Goal: Find specific page/section: Find specific page/section

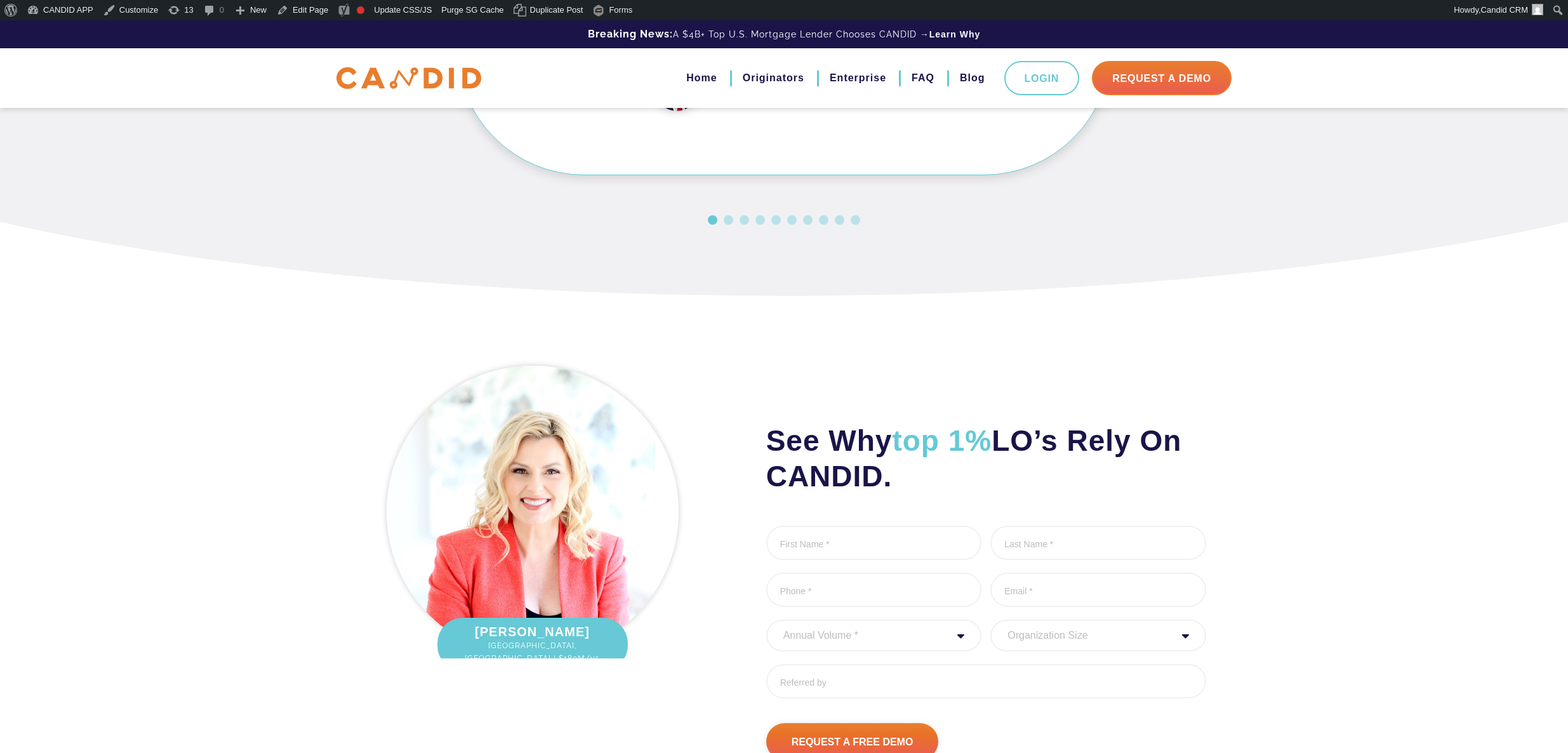
scroll to position [1576, 0]
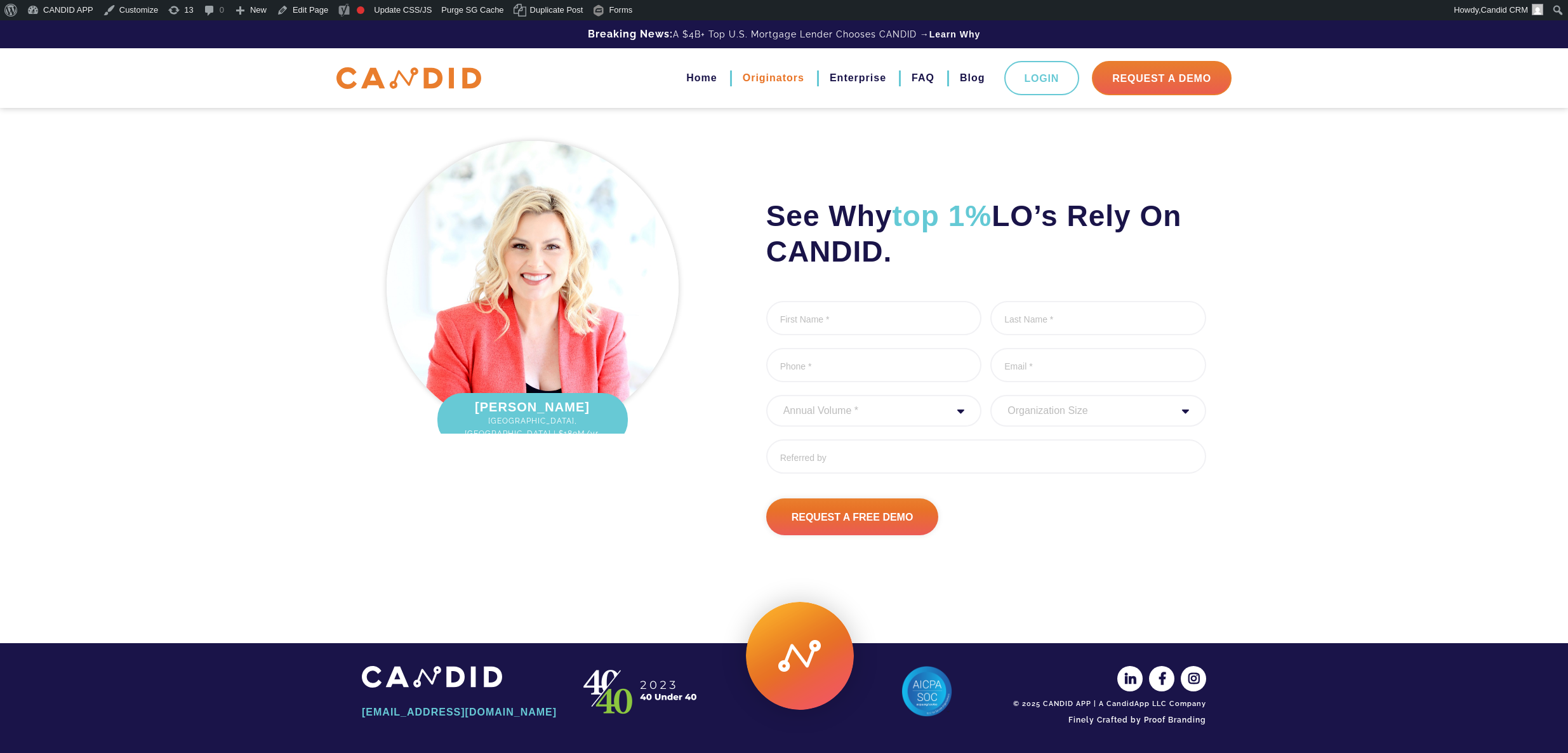
click at [743, 79] on link "Originators" at bounding box center [773, 78] width 61 height 22
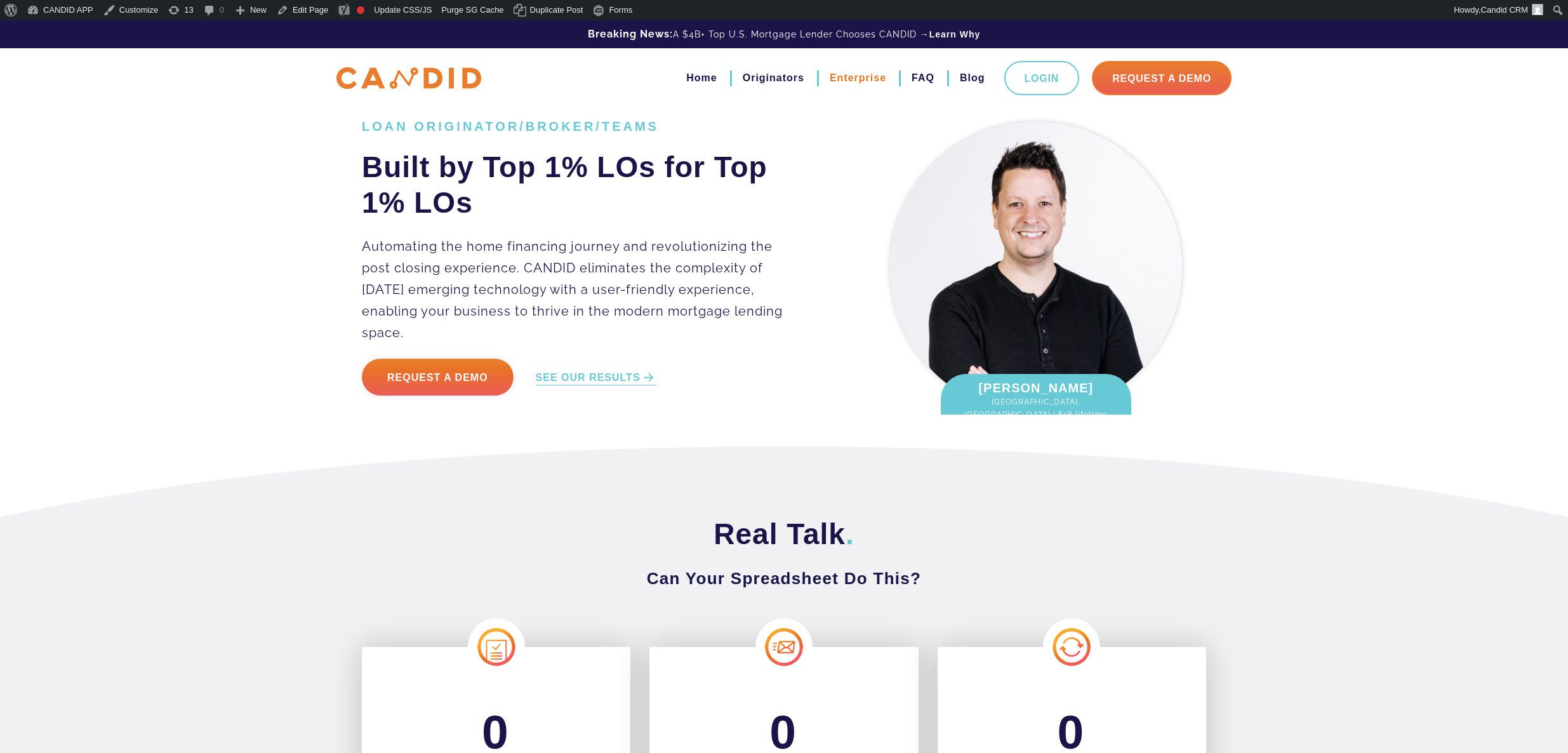
click at [841, 81] on link "Enterprise" at bounding box center [857, 78] width 56 height 22
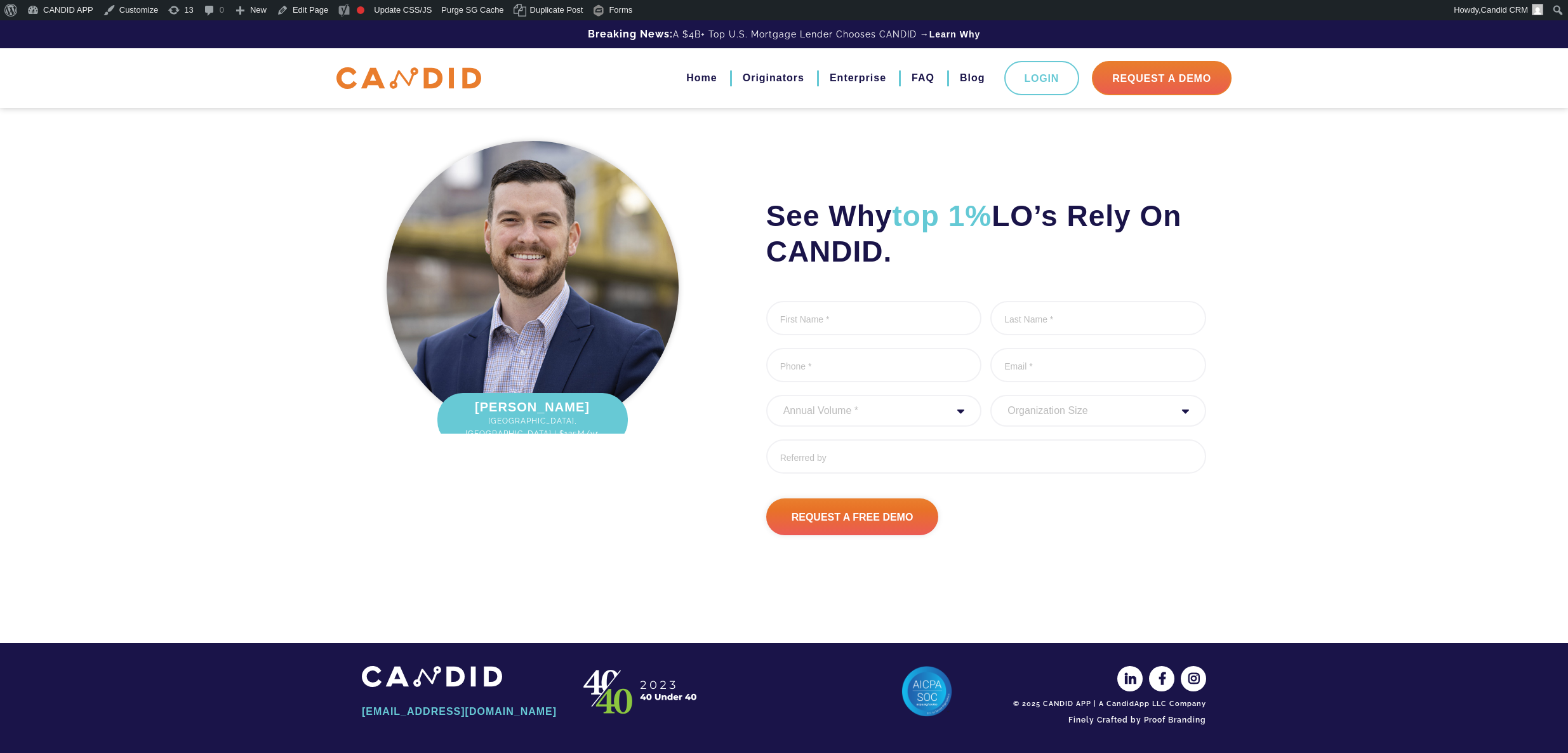
scroll to position [3323, 0]
